Goal: Transaction & Acquisition: Purchase product/service

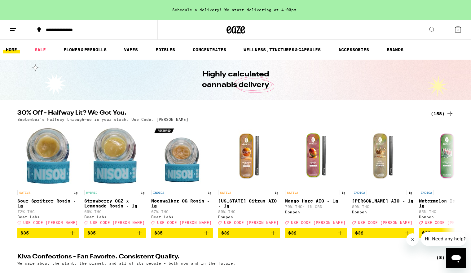
click at [440, 112] on div "(158)" at bounding box center [442, 113] width 23 height 7
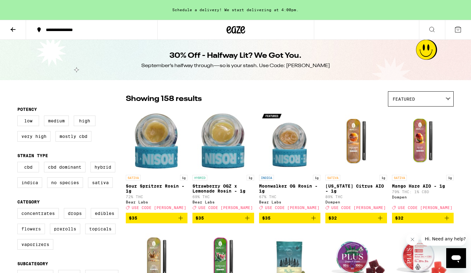
click at [30, 234] on label "Flowers" at bounding box center [31, 228] width 28 height 11
click at [19, 209] on input "Flowers" at bounding box center [19, 209] width 0 height 0
checkbox input "true"
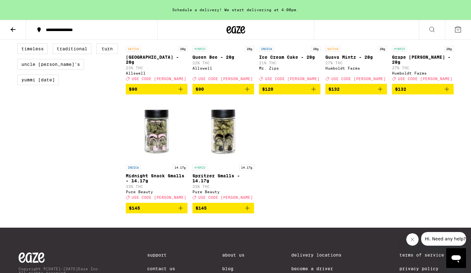
scroll to position [598, 0]
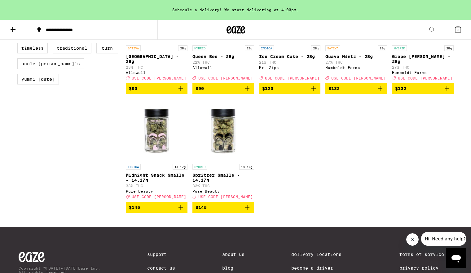
click at [246, 211] on icon "Add to bag" at bounding box center [247, 206] width 7 height 7
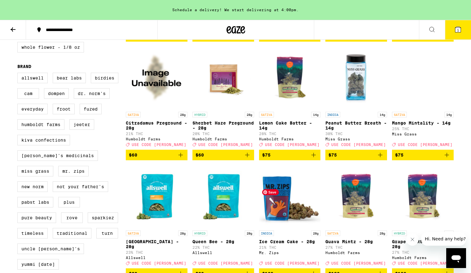
scroll to position [413, 0]
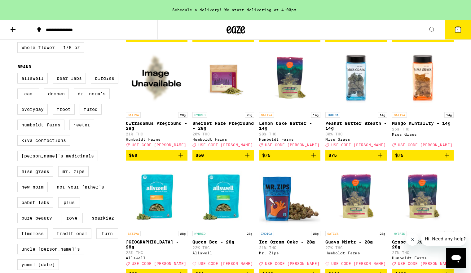
click at [446, 159] on icon "Add to bag" at bounding box center [446, 154] width 7 height 7
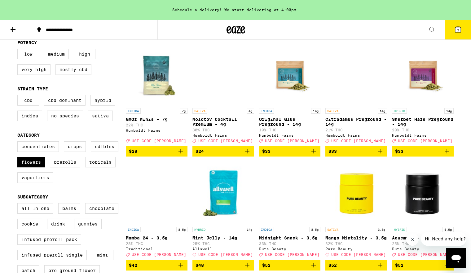
scroll to position [0, 0]
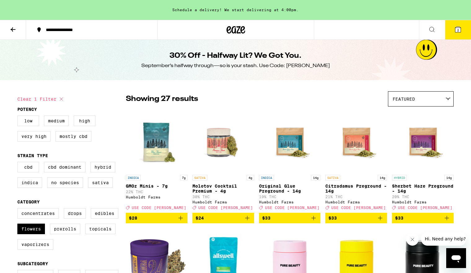
click at [457, 31] on icon at bounding box center [458, 30] width 6 height 6
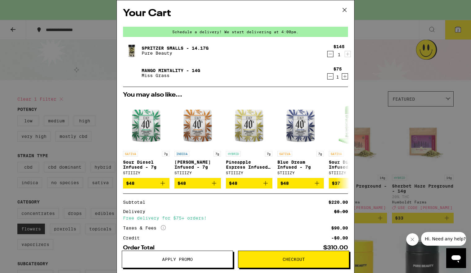
click at [286, 259] on span "Checkout" at bounding box center [294, 259] width 22 height 4
click at [184, 257] on span "Apply Promo" at bounding box center [177, 259] width 31 height 4
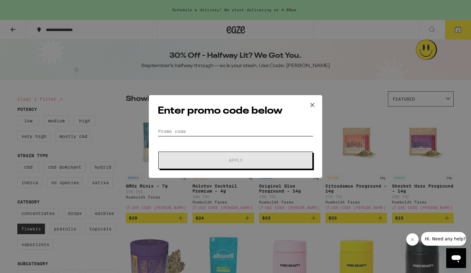
click at [196, 134] on input "Promo Code" at bounding box center [236, 130] width 156 height 9
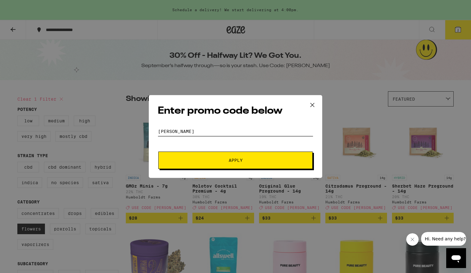
type input "[PERSON_NAME]"
click at [158, 151] on button "Apply" at bounding box center [235, 159] width 154 height 17
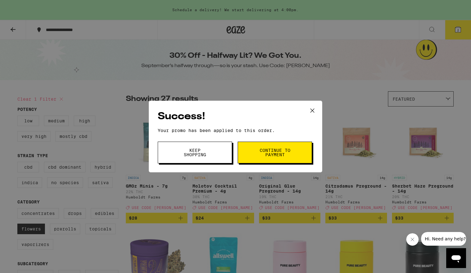
click at [270, 144] on button "Continue to payment" at bounding box center [275, 152] width 74 height 22
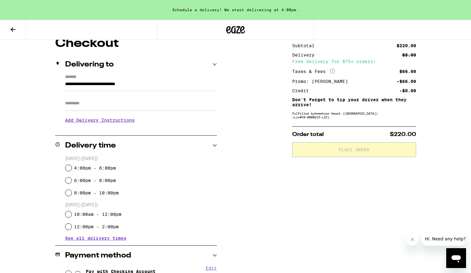
scroll to position [58, 0]
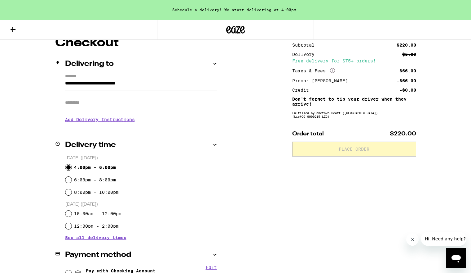
click at [67, 168] on input "4:00pm - 6:00pm" at bounding box center [68, 167] width 6 height 6
radio input "true"
click at [115, 121] on h3 "Add Delivery Instructions" at bounding box center [141, 119] width 152 height 14
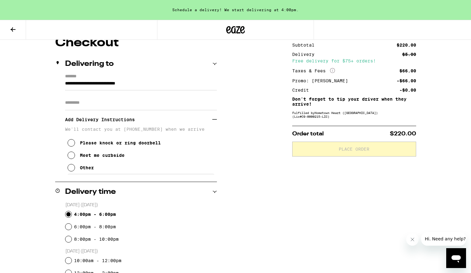
click at [69, 145] on icon at bounding box center [71, 142] width 7 height 7
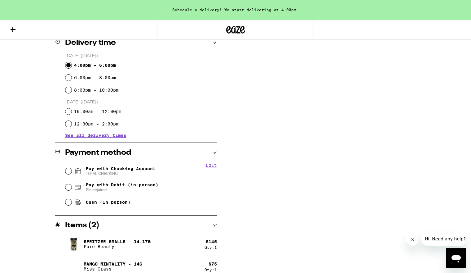
scroll to position [208, 0]
click at [69, 171] on input "Pay with Checking Account TOTAL CHECKING" at bounding box center [68, 170] width 6 height 6
radio input "true"
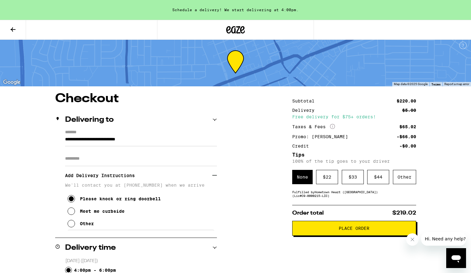
scroll to position [0, 0]
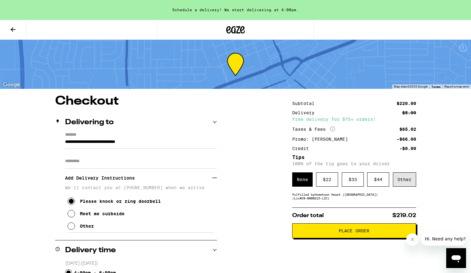
click at [407, 186] on div "Other" at bounding box center [404, 179] width 23 height 14
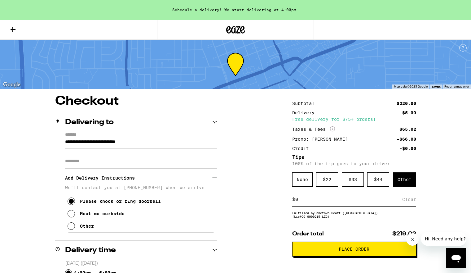
click at [316, 198] on input at bounding box center [348, 199] width 107 height 6
type input "15"
click at [410, 200] on div "Save" at bounding box center [410, 199] width 11 height 14
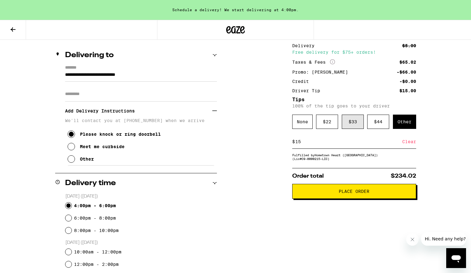
scroll to position [68, 0]
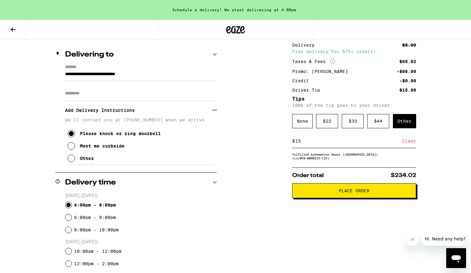
click at [352, 193] on span "Place Order" at bounding box center [354, 190] width 31 height 4
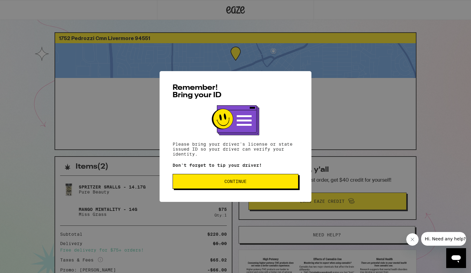
click at [245, 188] on button "Continue" at bounding box center [236, 181] width 126 height 15
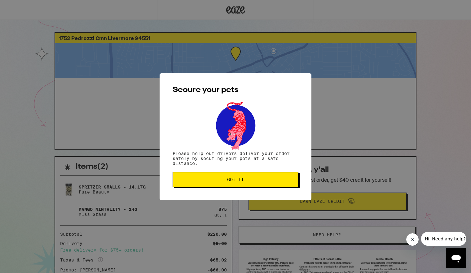
click at [242, 181] on span "Got it" at bounding box center [235, 179] width 17 height 4
